Goal: Communication & Community: Share content

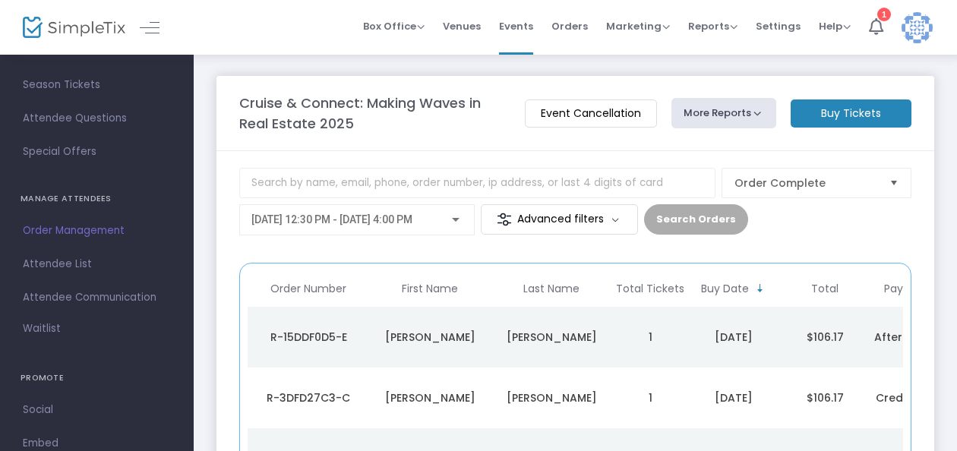
scroll to position [166, 0]
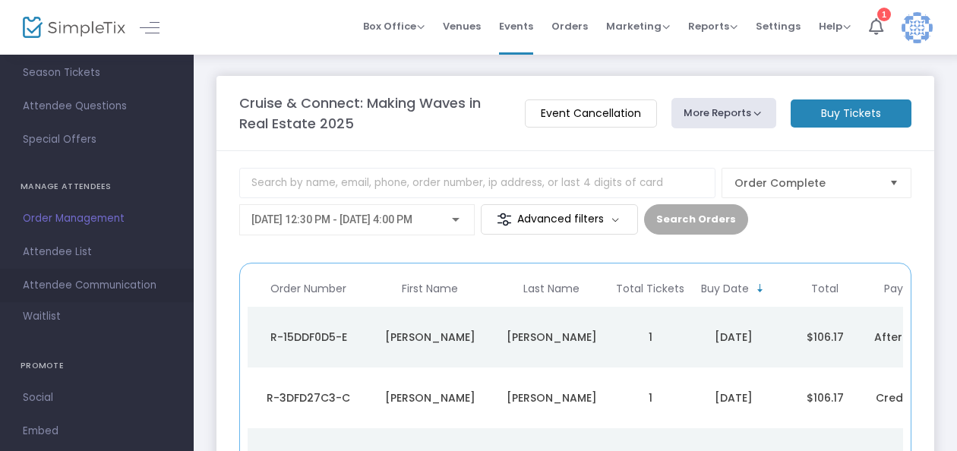
click at [109, 276] on span "Attendee Communication" at bounding box center [97, 286] width 148 height 20
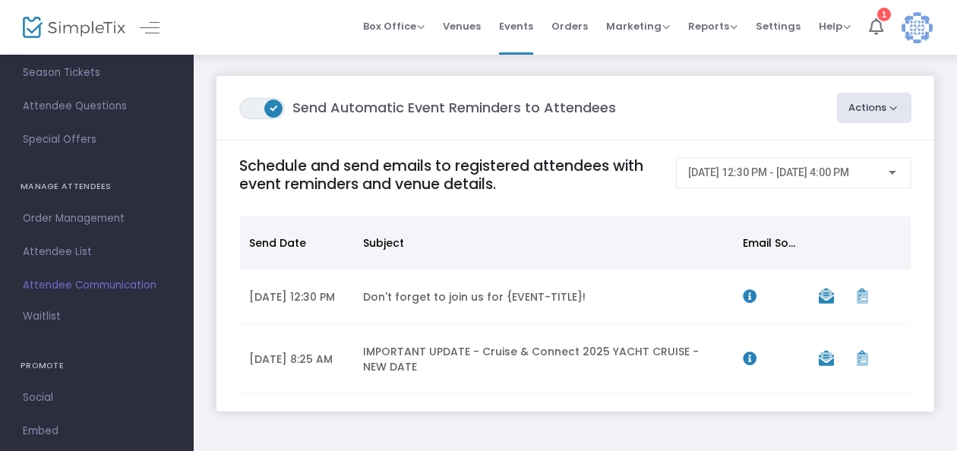
click at [864, 102] on button "Actions" at bounding box center [874, 108] width 75 height 30
click at [839, 149] on li "Create Email Blast" at bounding box center [831, 149] width 159 height 30
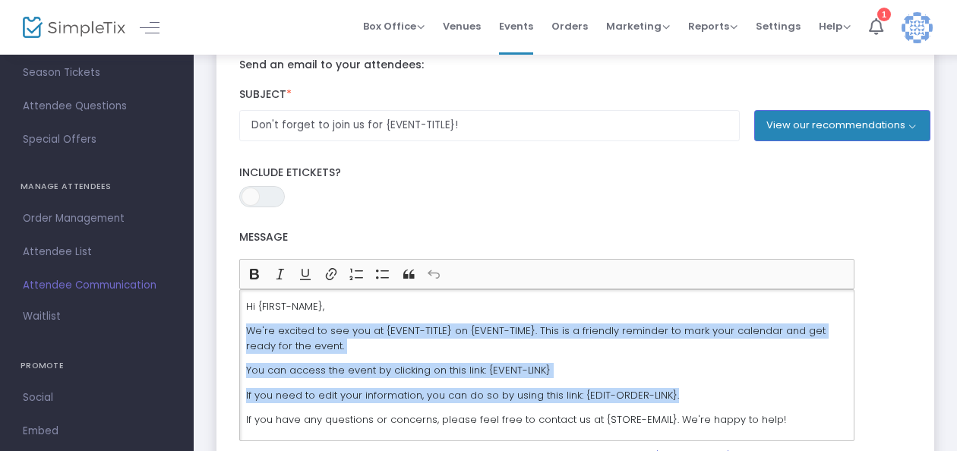
drag, startPoint x: 248, startPoint y: 333, endPoint x: 729, endPoint y: 401, distance: 486.2
click at [729, 401] on div "Hi {FIRST-NAME}, We're excited to see you at {EVENT-TITLE} on {EVENT-TIME}. Thi…" at bounding box center [546, 365] width 615 height 152
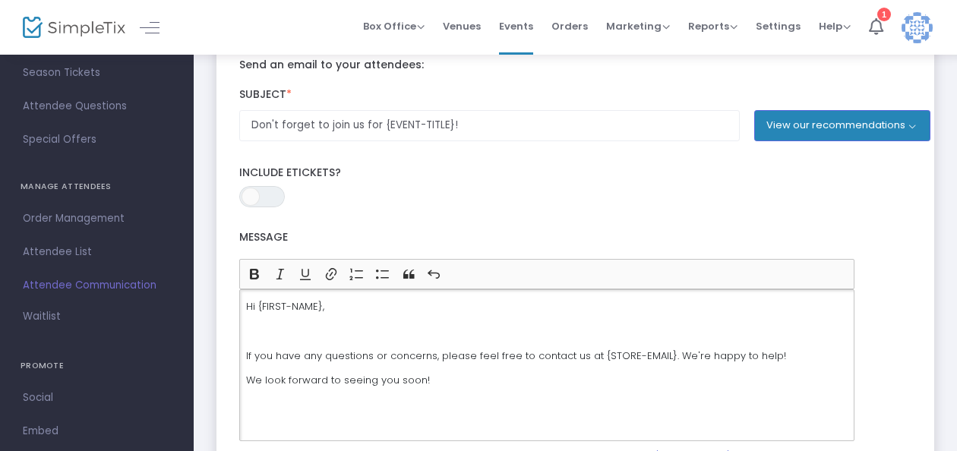
click at [325, 307] on p "Hi {FIRST-NAME}," at bounding box center [546, 306] width 601 height 15
click at [248, 333] on p "Rich Text Editor, main" at bounding box center [546, 330] width 601 height 15
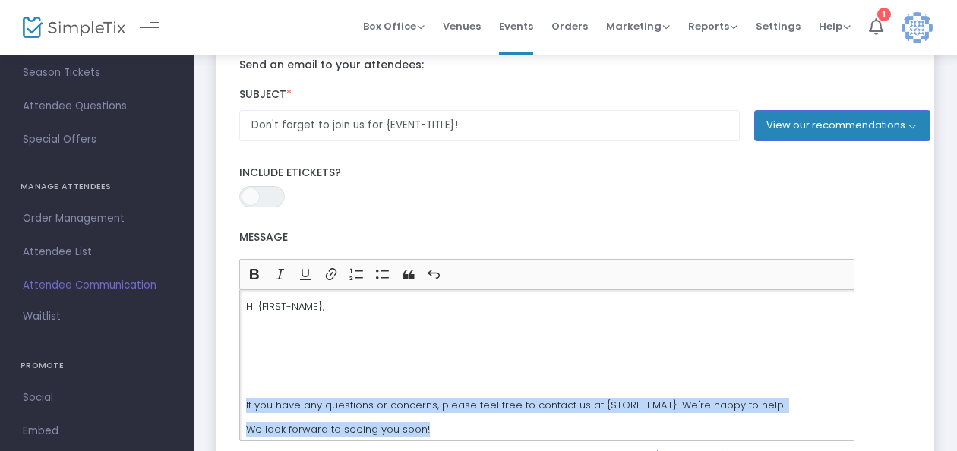
drag, startPoint x: 431, startPoint y: 428, endPoint x: 231, endPoint y: 402, distance: 202.1
click at [231, 402] on m-panel-content "Send an email to your attendees: Subject * Don't forget to join us for {EVENT-T…" at bounding box center [574, 372] width 717 height 660
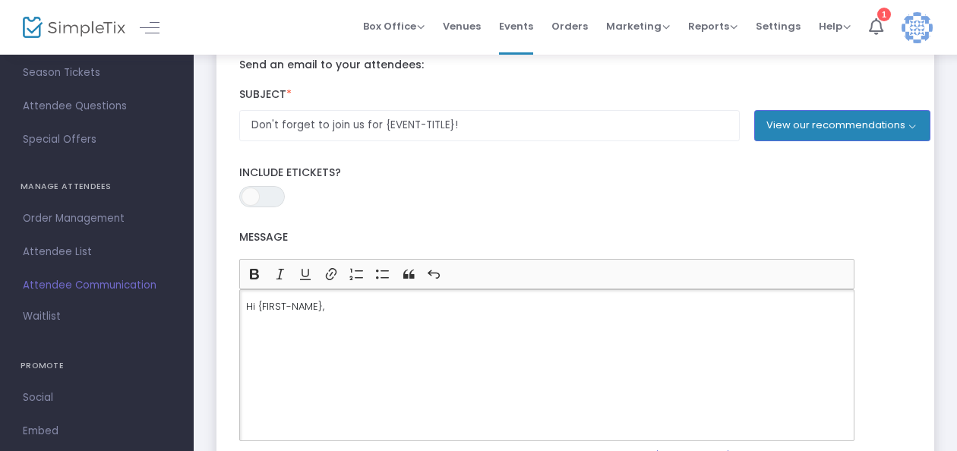
scroll to position [124, 0]
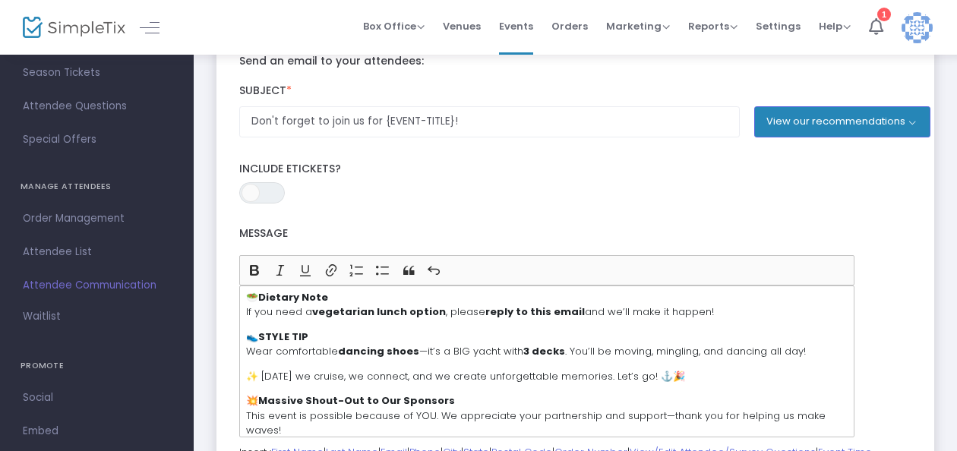
click at [231, 402] on m-panel-content "Send an email to your attendees: Subject * Don't forget to join us for {EVENT-T…" at bounding box center [574, 368] width 717 height 660
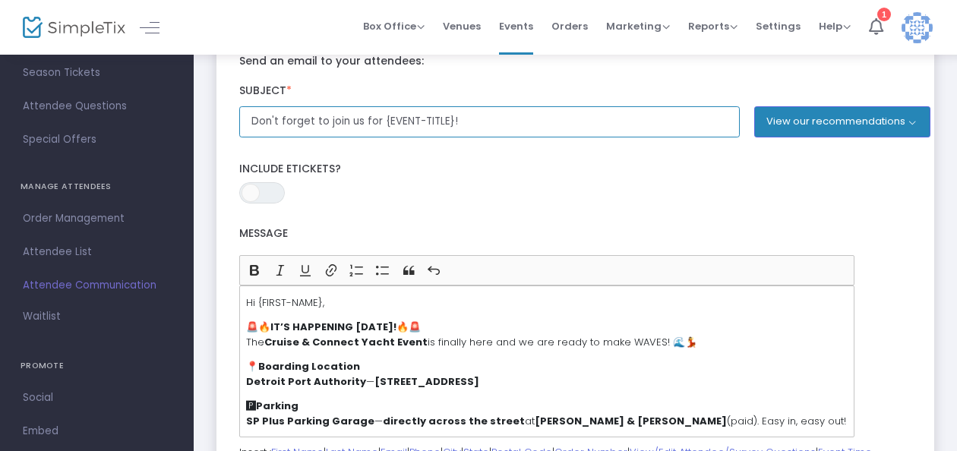
scroll to position [0, 0]
drag, startPoint x: 497, startPoint y: 125, endPoint x: 184, endPoint y: 140, distance: 312.4
click at [184, 140] on div "GENERAL Dashboard Event Details Times & Tickets Season Passes Season Tickets Cu…" at bounding box center [478, 321] width 957 height 890
type input "i"
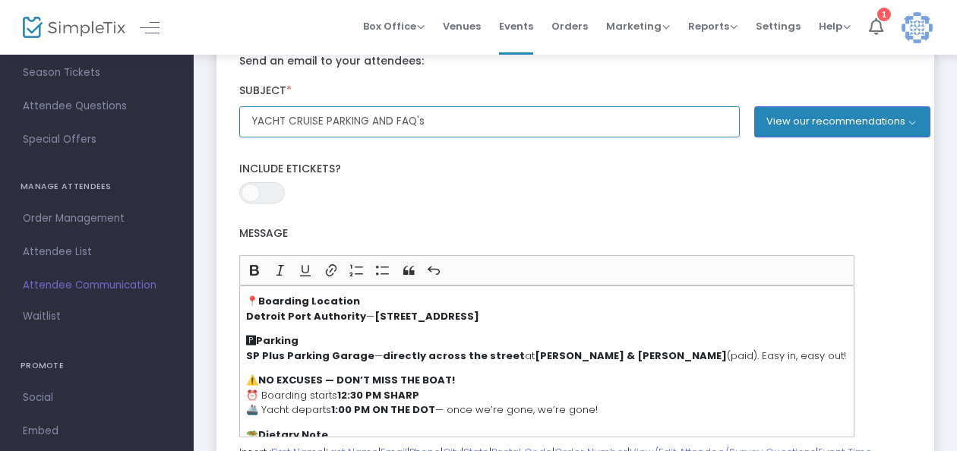
scroll to position [66, 0]
type input "YACHT CRUISE PARKING AND FAQ's"
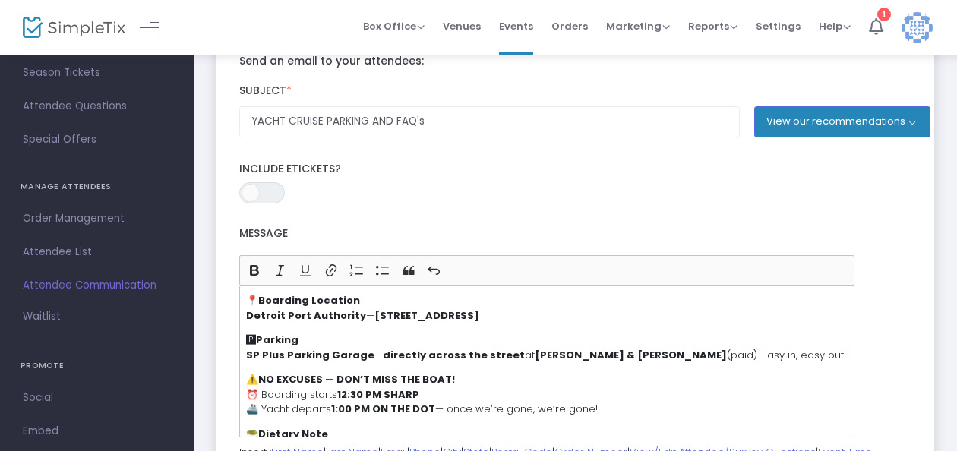
click at [504, 353] on p "🅿 Parking SP Plus Parking Garage — directly across the street at Bates & Atwate…" at bounding box center [546, 348] width 601 height 30
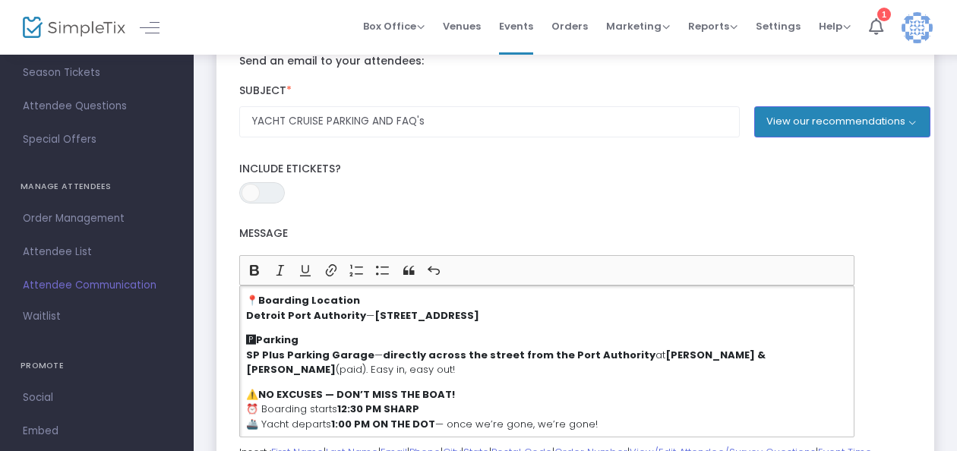
click at [632, 351] on p "🅿 Parking SP Plus Parking Garage — directly across the street from the Port Aut…" at bounding box center [546, 355] width 601 height 45
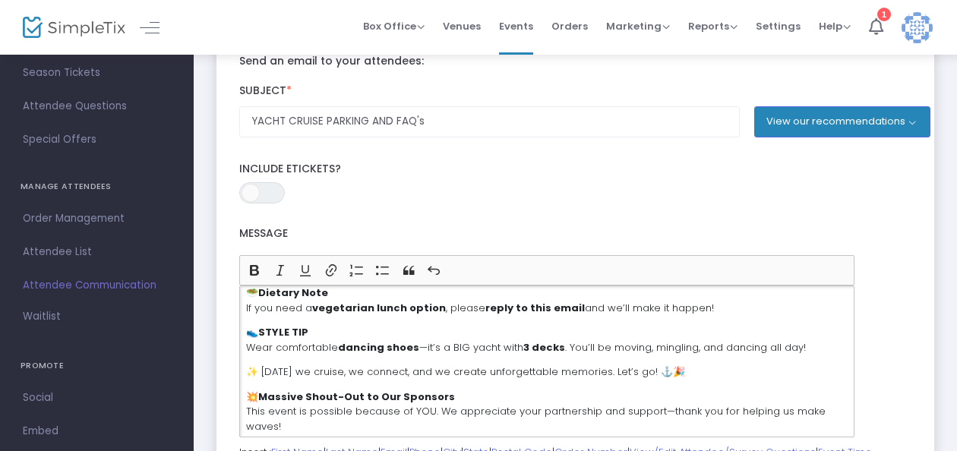
scroll to position [227, 0]
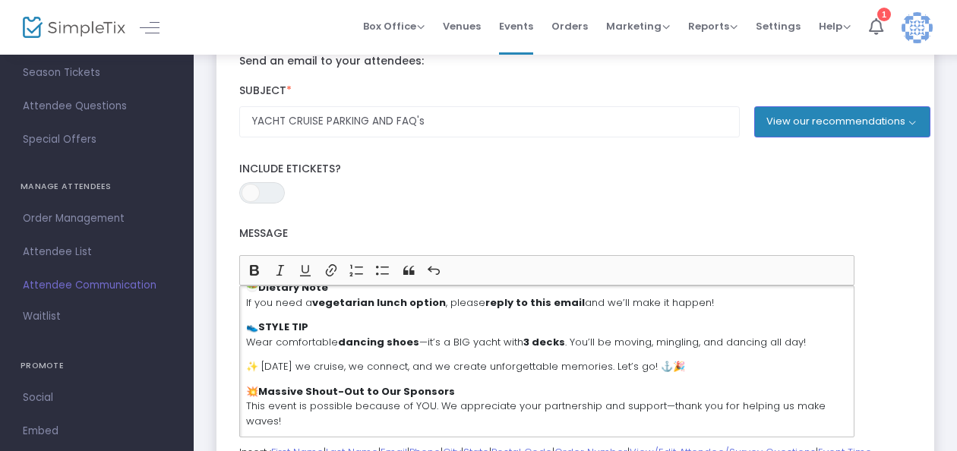
click at [708, 367] on p "✨ Tomorrow we cruise, we connect, and we create unforgettable memories. Let’s g…" at bounding box center [546, 366] width 601 height 15
